Goal: Information Seeking & Learning: Compare options

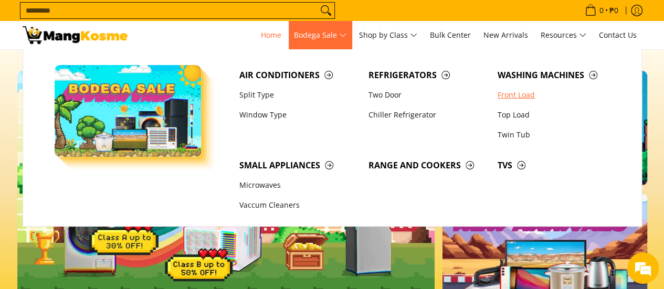
click at [512, 94] on link "Front Load" at bounding box center [557, 95] width 129 height 20
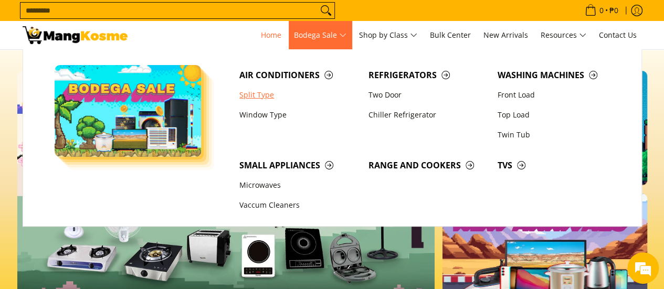
click at [254, 93] on link "Split Type" at bounding box center [298, 95] width 129 height 20
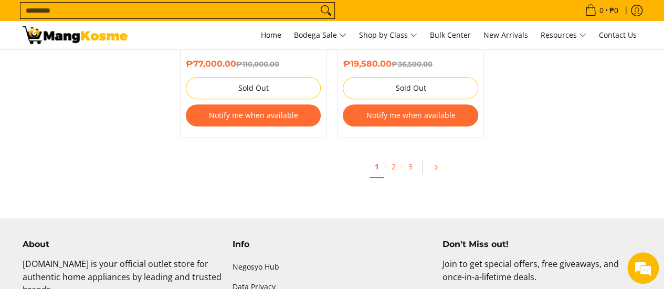
scroll to position [2148, 0]
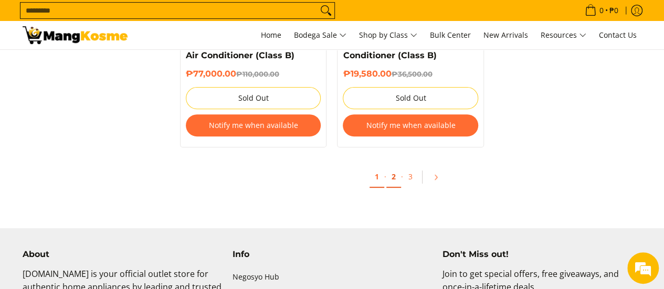
click at [395, 171] on link "2" at bounding box center [394, 177] width 15 height 22
